Goal: Task Accomplishment & Management: Manage account settings

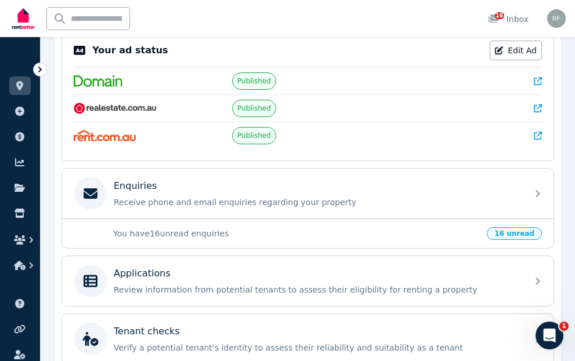
scroll to position [116, 0]
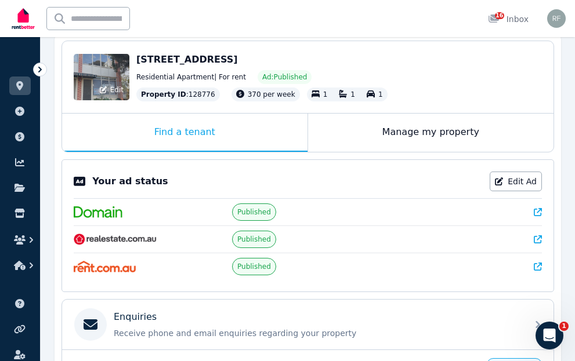
click at [104, 74] on div "Edit" at bounding box center [102, 77] width 56 height 46
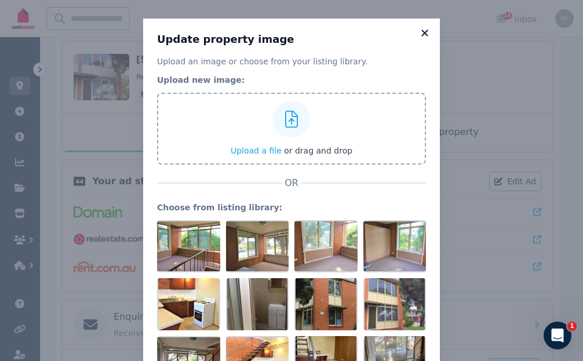
click at [422, 33] on icon at bounding box center [425, 33] width 6 height 6
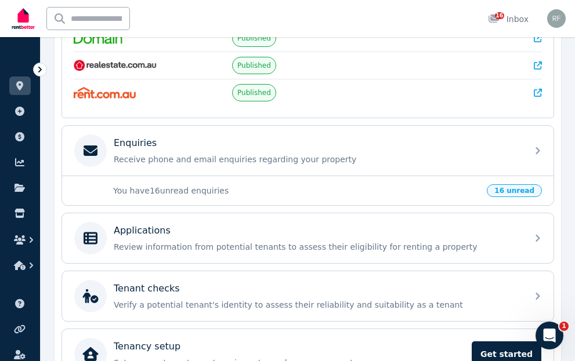
scroll to position [348, 0]
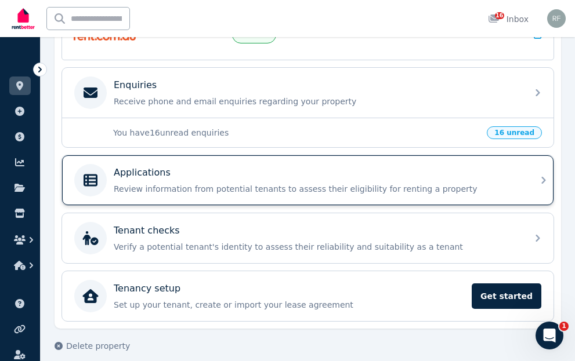
click at [540, 176] on icon at bounding box center [543, 180] width 14 height 14
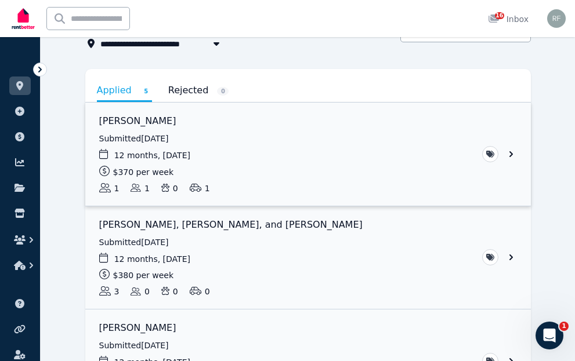
scroll to position [116, 0]
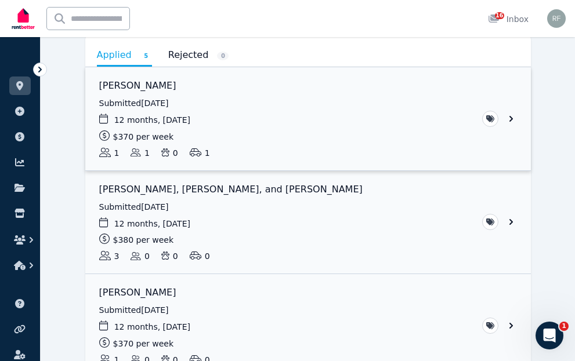
click at [321, 129] on link "View application: Philip Haughey" at bounding box center [307, 118] width 445 height 103
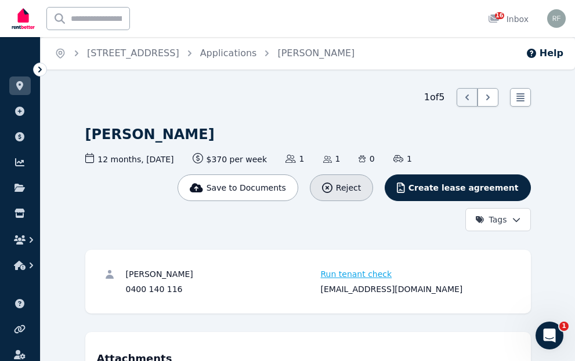
click at [361, 187] on span "Reject" at bounding box center [348, 188] width 25 height 12
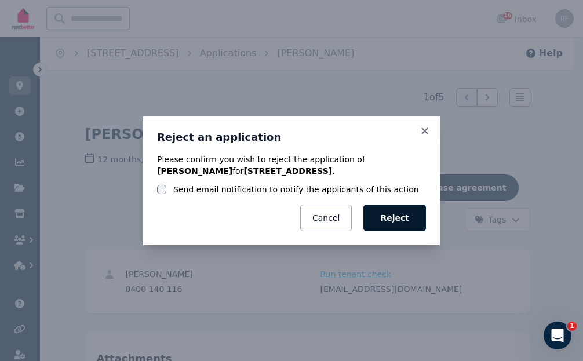
click at [403, 216] on button "Reject" at bounding box center [395, 218] width 63 height 27
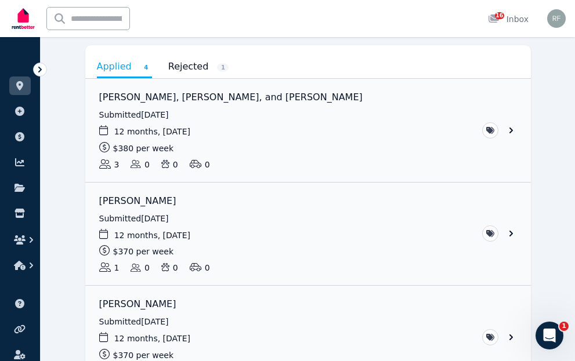
scroll to position [116, 0]
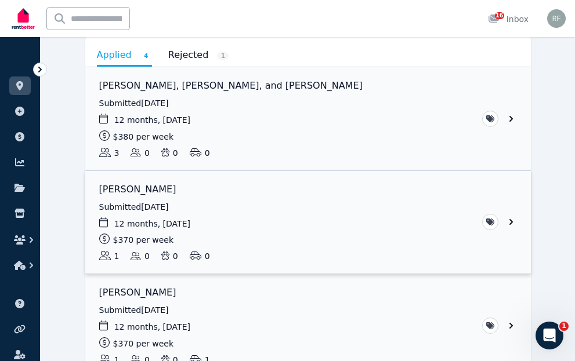
click at [508, 220] on link "View application: Piyush Surana" at bounding box center [307, 222] width 445 height 103
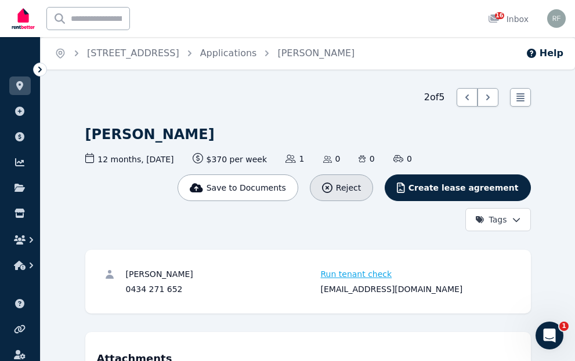
click at [361, 185] on span "Reject" at bounding box center [348, 188] width 25 height 12
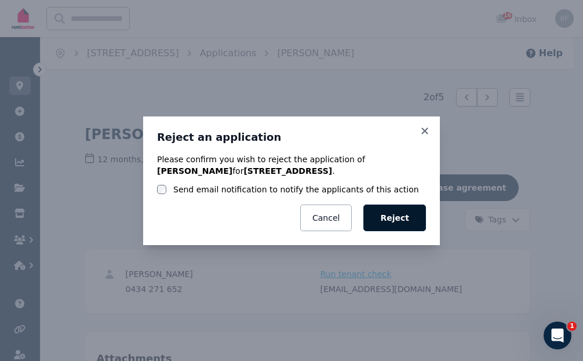
click at [393, 211] on button "Reject" at bounding box center [395, 218] width 63 height 27
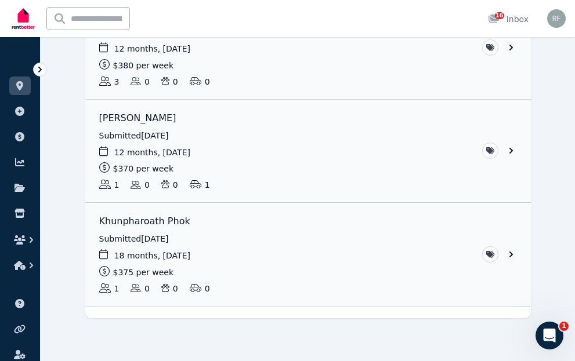
scroll to position [193, 0]
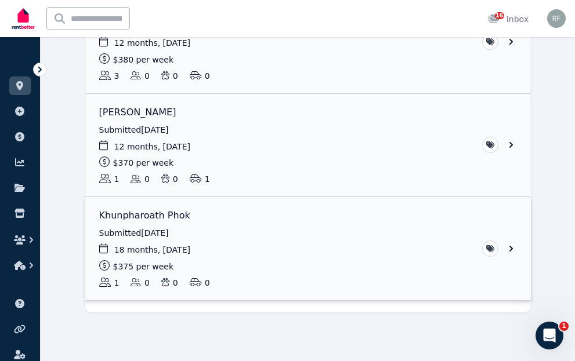
click at [466, 257] on link "View application: Khunpharoath Phok" at bounding box center [307, 248] width 445 height 103
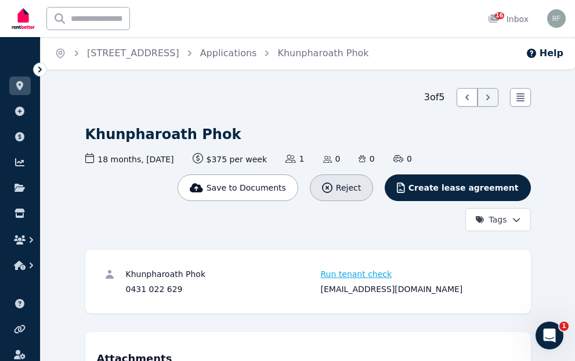
click at [361, 183] on span "Reject" at bounding box center [348, 188] width 25 height 12
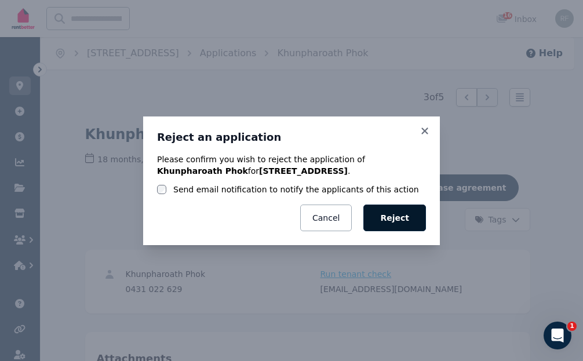
click at [403, 213] on button "Reject" at bounding box center [395, 218] width 63 height 27
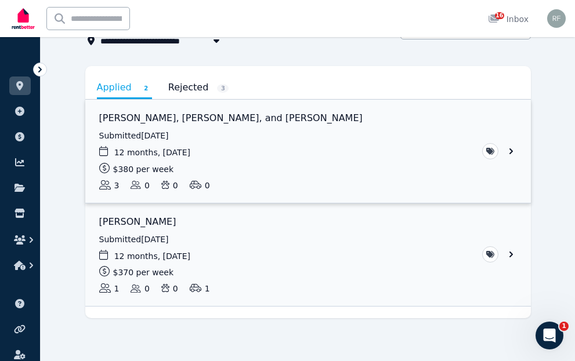
scroll to position [89, 0]
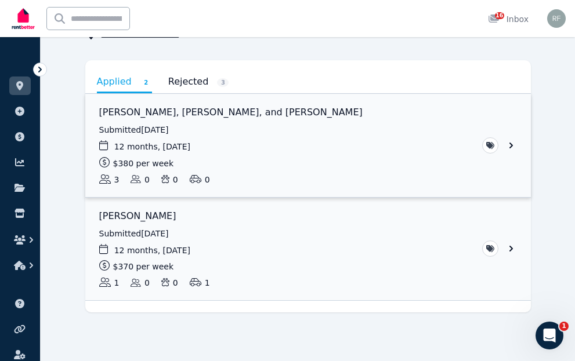
click at [514, 141] on link "View application: Daniel Rotheram, Alison Kerr, and Tallulah Roewer" at bounding box center [307, 145] width 445 height 103
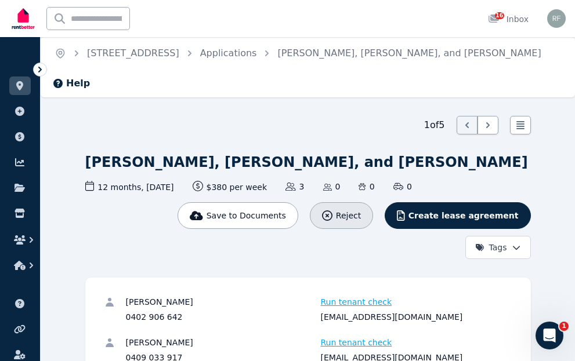
click at [361, 210] on span "Reject" at bounding box center [348, 216] width 25 height 12
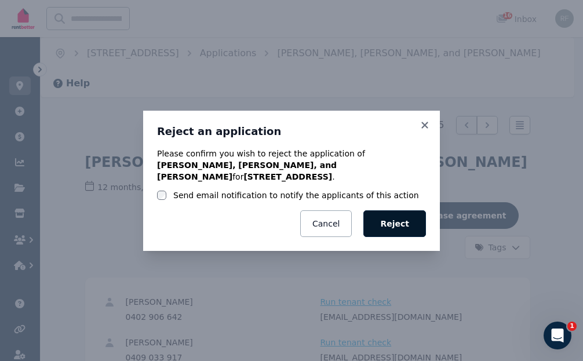
click at [393, 215] on button "Reject" at bounding box center [395, 223] width 63 height 27
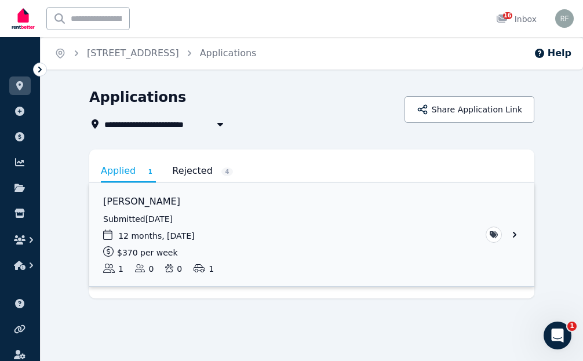
click at [314, 226] on link "View application: Kiran Shrestha" at bounding box center [311, 234] width 445 height 103
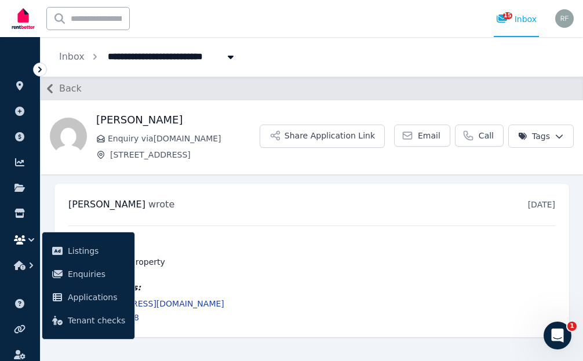
click at [33, 237] on icon "button" at bounding box center [32, 240] width 12 height 12
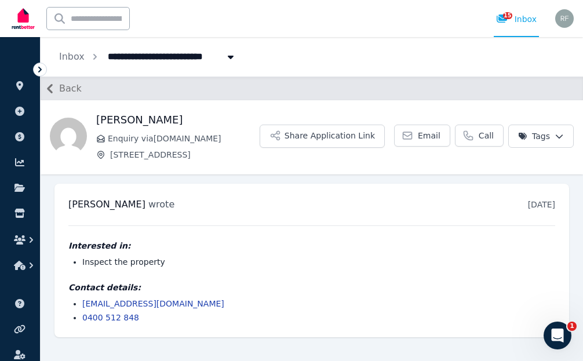
click at [50, 86] on icon "button" at bounding box center [50, 88] width 6 height 9
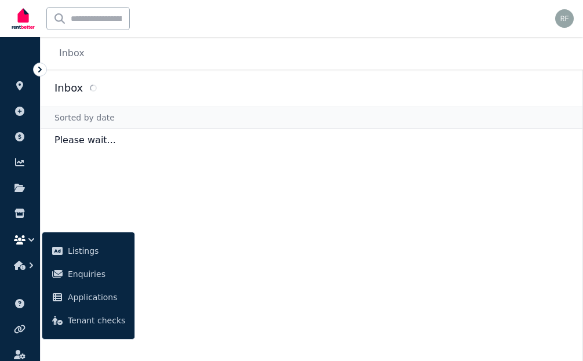
click at [28, 238] on icon "button" at bounding box center [32, 240] width 12 height 12
